Goal: Information Seeking & Learning: Learn about a topic

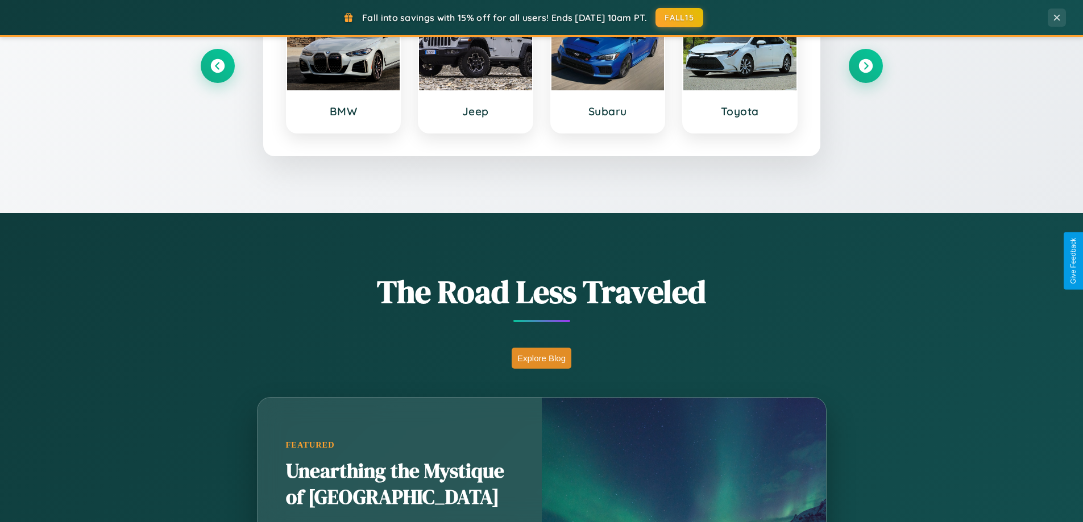
scroll to position [782, 0]
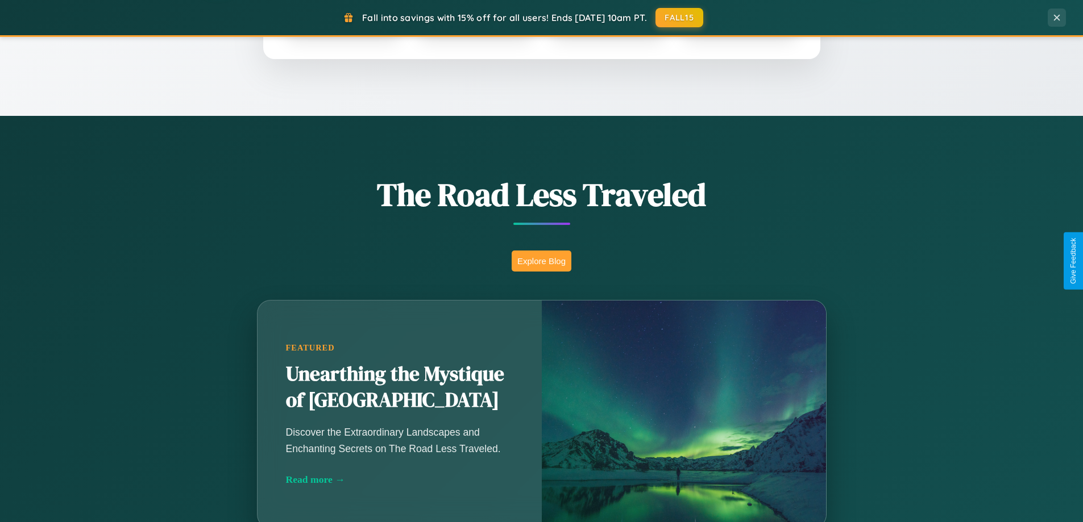
click at [541, 261] on button "Explore Blog" at bounding box center [542, 261] width 60 height 21
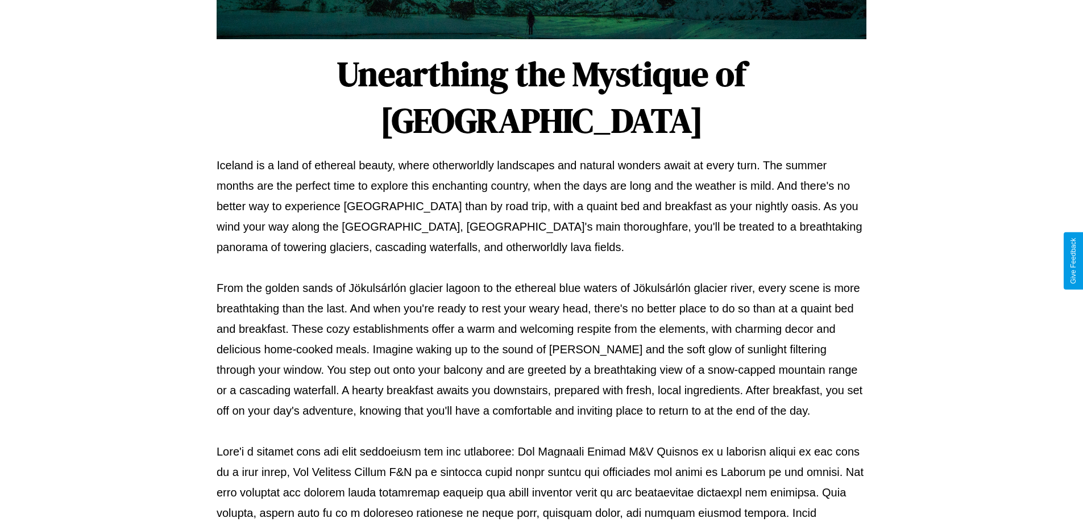
scroll to position [368, 0]
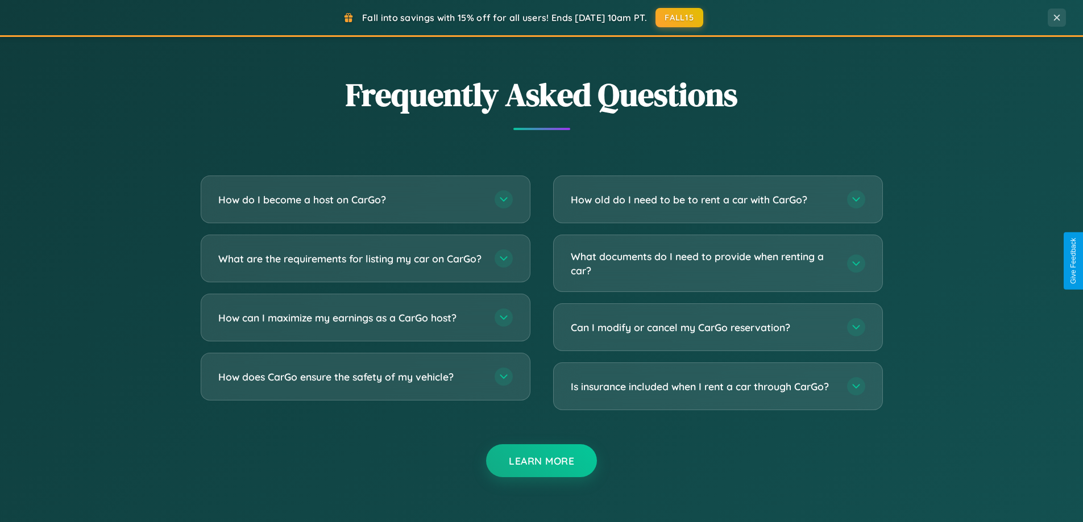
scroll to position [2188, 0]
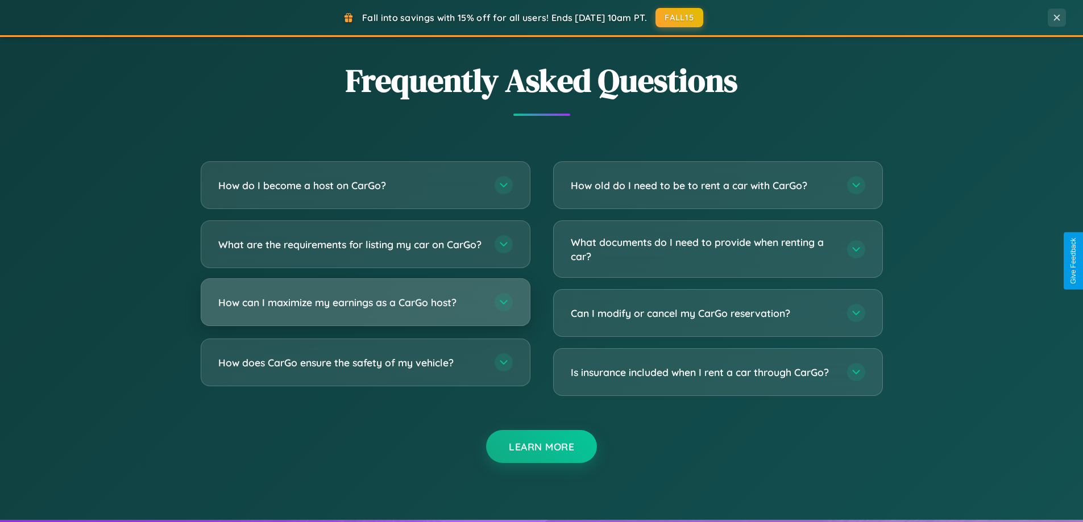
click at [365, 310] on h3 "How can I maximize my earnings as a CarGo host?" at bounding box center [350, 303] width 265 height 14
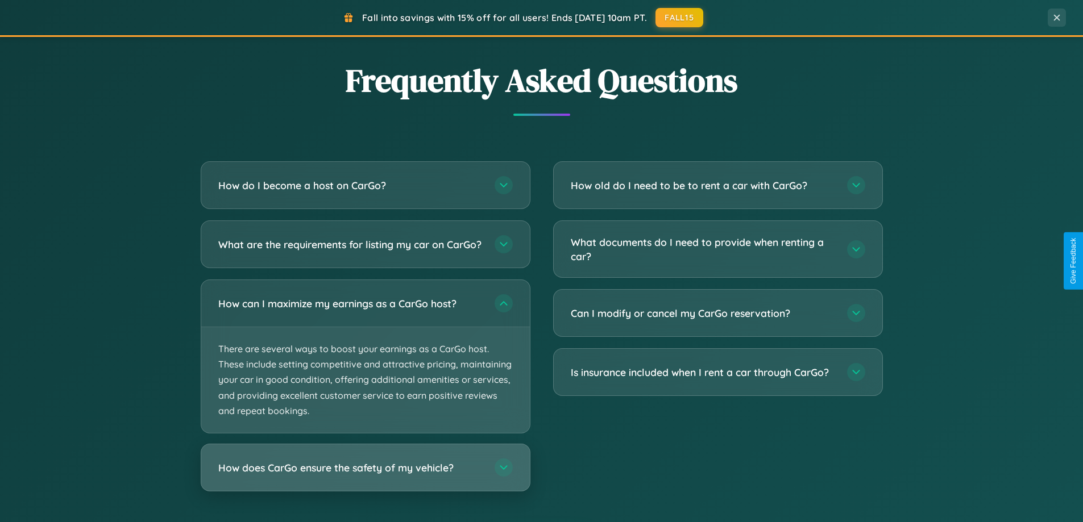
click at [365, 475] on h3 "How does CarGo ensure the safety of my vehicle?" at bounding box center [350, 468] width 265 height 14
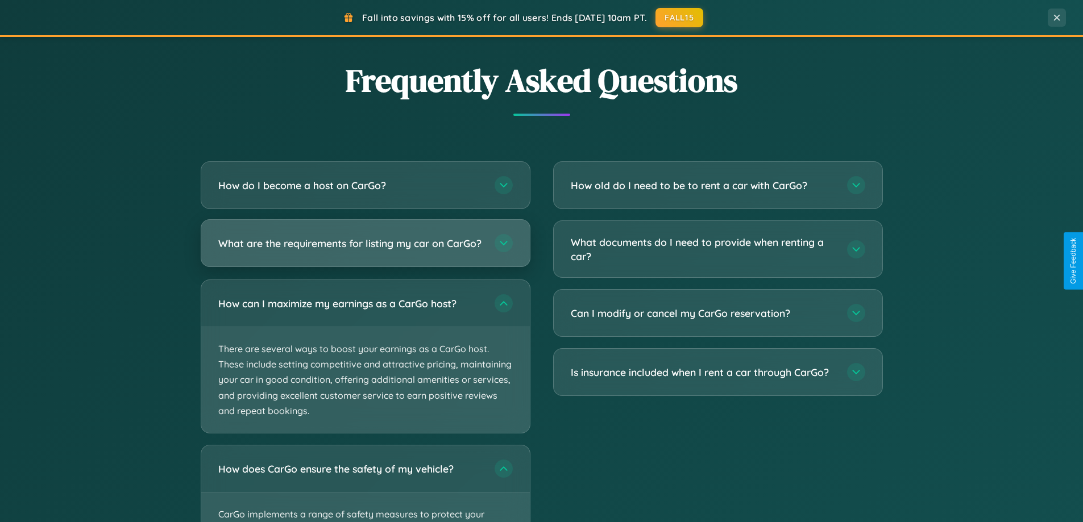
click at [365, 248] on h3 "What are the requirements for listing my car on CarGo?" at bounding box center [350, 243] width 265 height 14
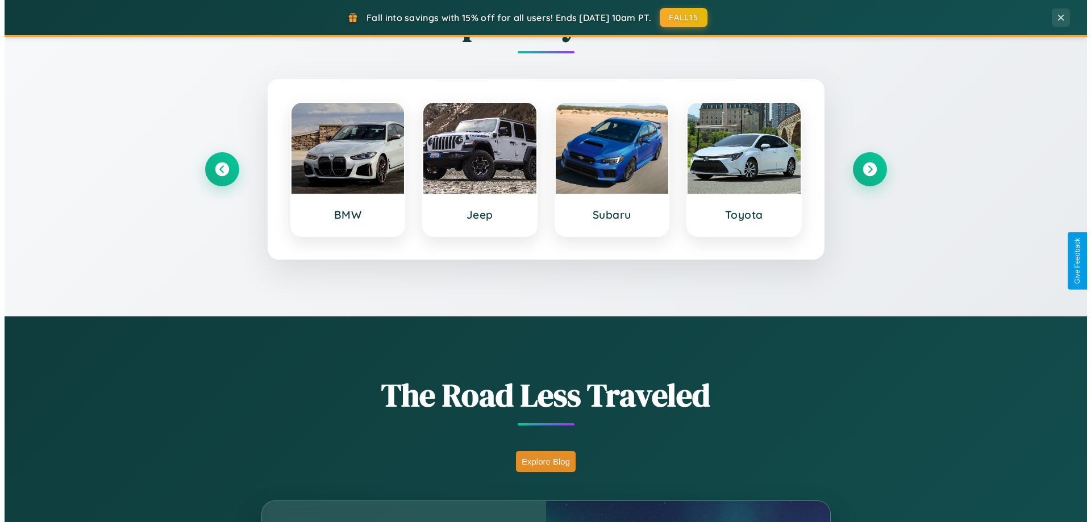
scroll to position [0, 0]
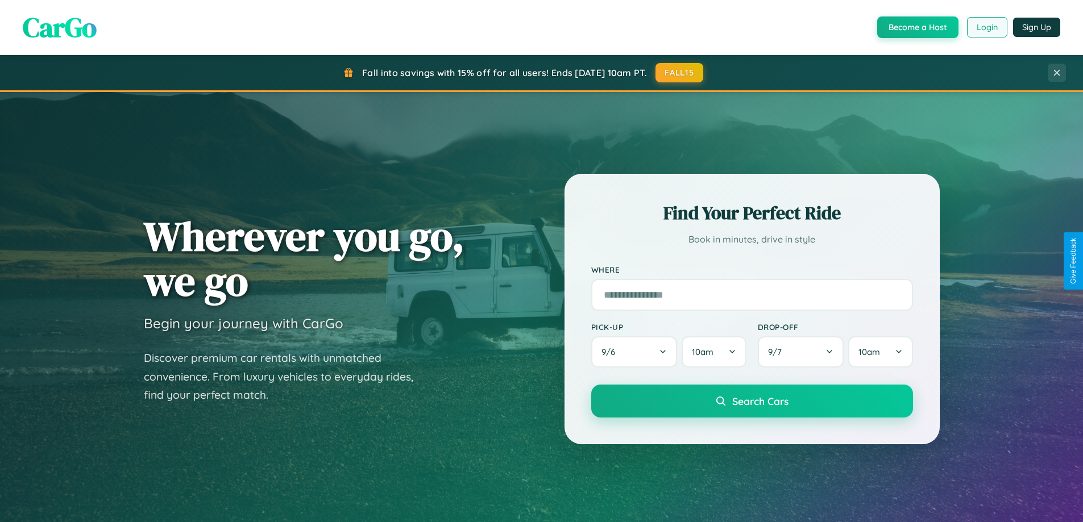
click at [986, 27] on button "Login" at bounding box center [987, 27] width 40 height 20
